Goal: Task Accomplishment & Management: Manage account settings

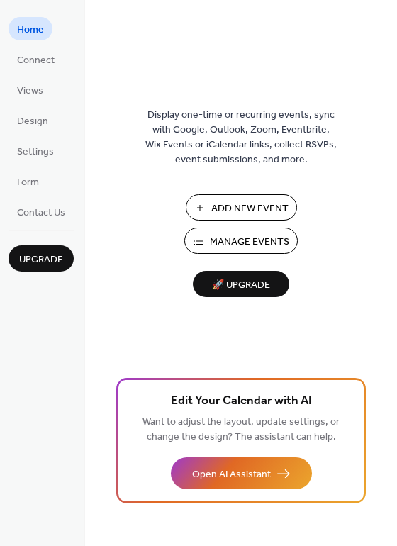
click at [259, 242] on span "Manage Events" at bounding box center [249, 242] width 79 height 15
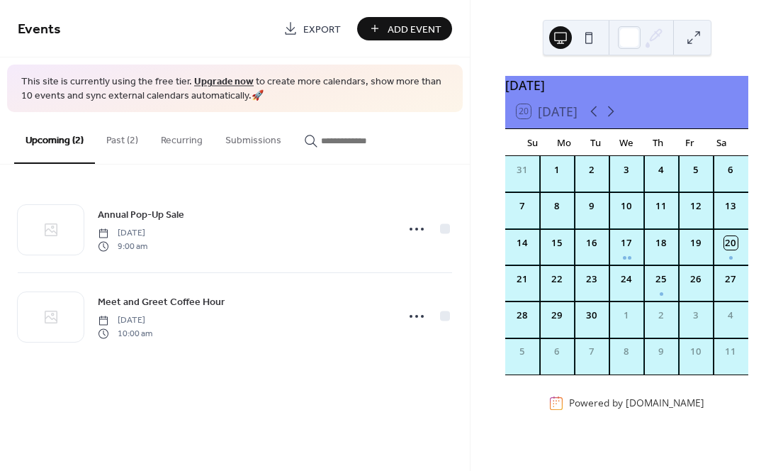
click at [121, 138] on button "Past (2)" at bounding box center [122, 137] width 55 height 50
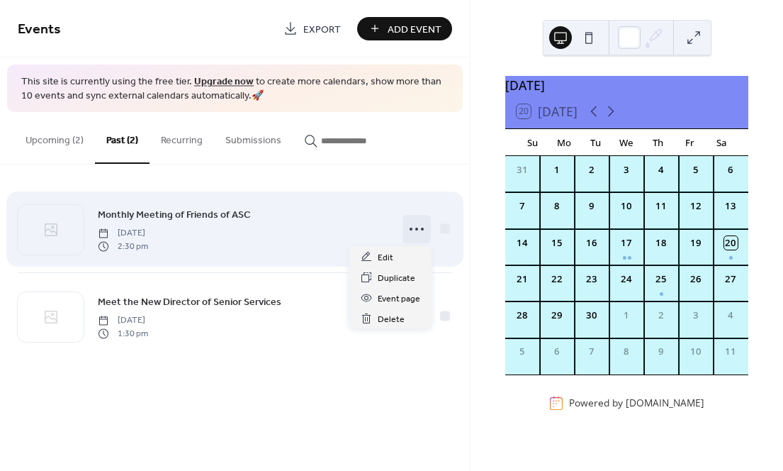
click at [418, 228] on circle at bounding box center [416, 229] width 3 height 3
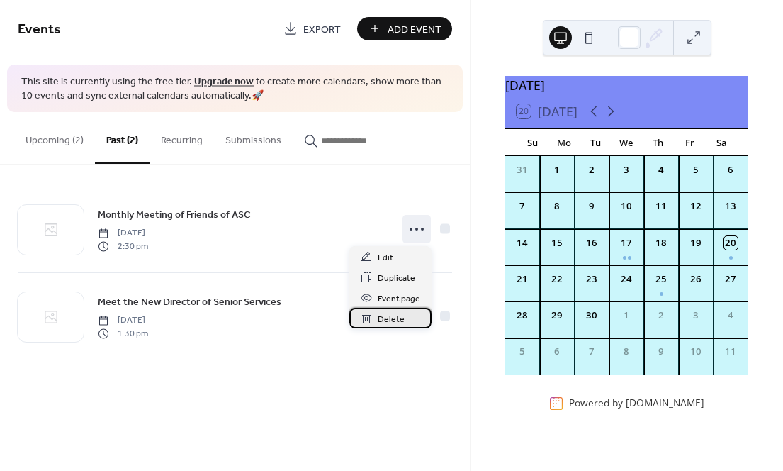
click at [388, 318] on span "Delete" at bounding box center [391, 319] width 27 height 15
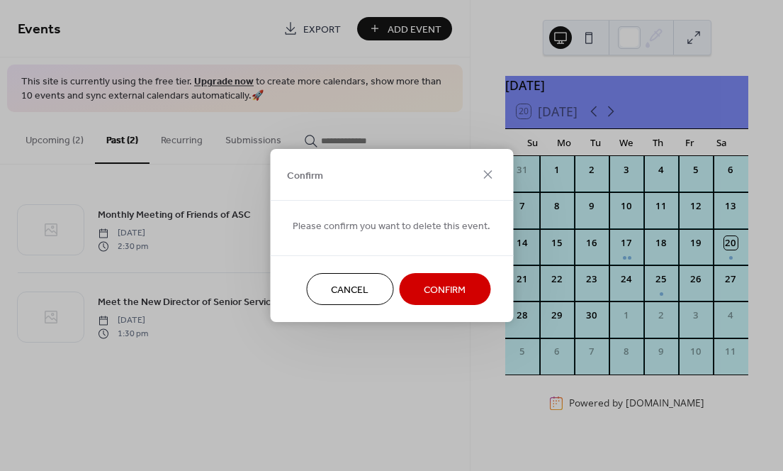
click at [438, 286] on span "Confirm" at bounding box center [445, 290] width 42 height 15
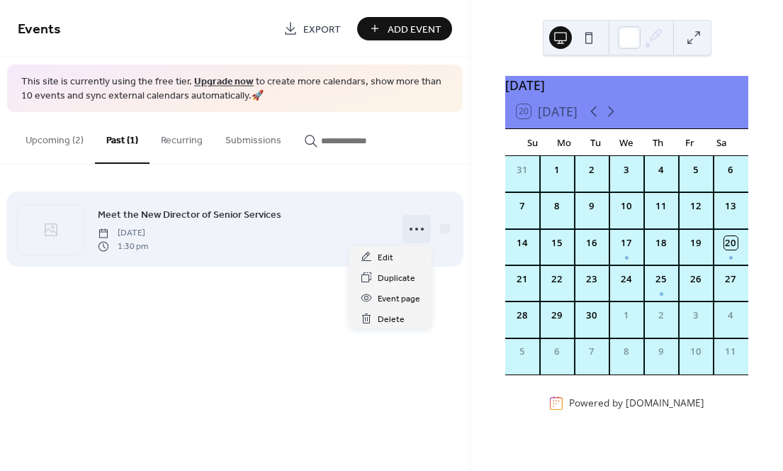
click at [415, 230] on icon at bounding box center [417, 229] width 23 height 23
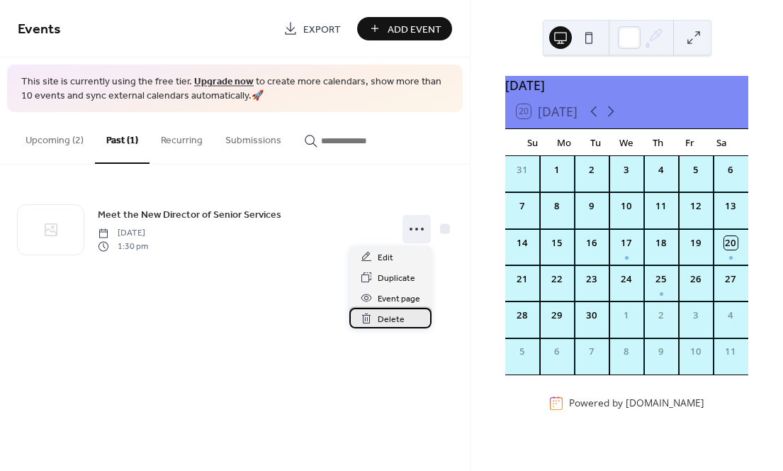
click at [386, 322] on span "Delete" at bounding box center [391, 319] width 27 height 15
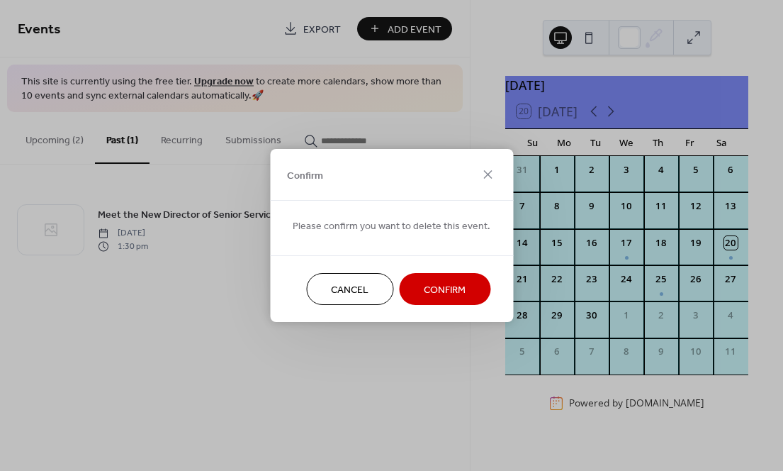
click at [432, 286] on span "Confirm" at bounding box center [445, 290] width 42 height 15
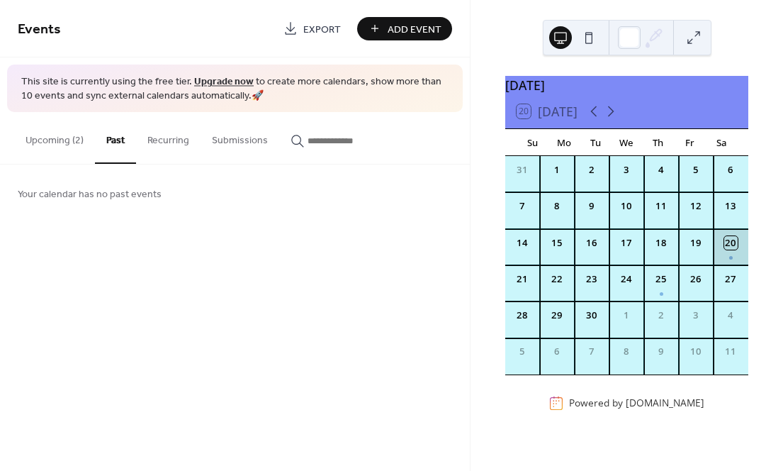
click at [718, 257] on div "20" at bounding box center [731, 247] width 35 height 36
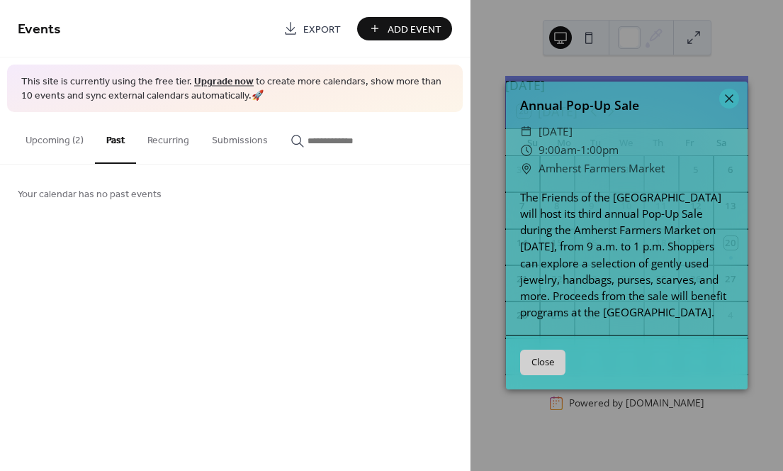
click at [352, 251] on div "Events Export Add Event This site is currently using the free tier. Upgrade now…" at bounding box center [235, 235] width 470 height 471
click at [730, 94] on icon at bounding box center [729, 98] width 9 height 9
